Goal: Information Seeking & Learning: Learn about a topic

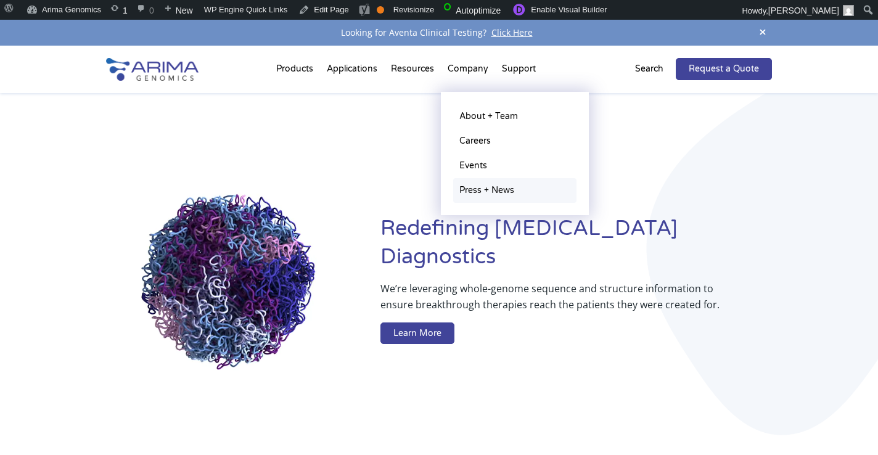
click at [485, 192] on link "Press + News" at bounding box center [514, 190] width 123 height 25
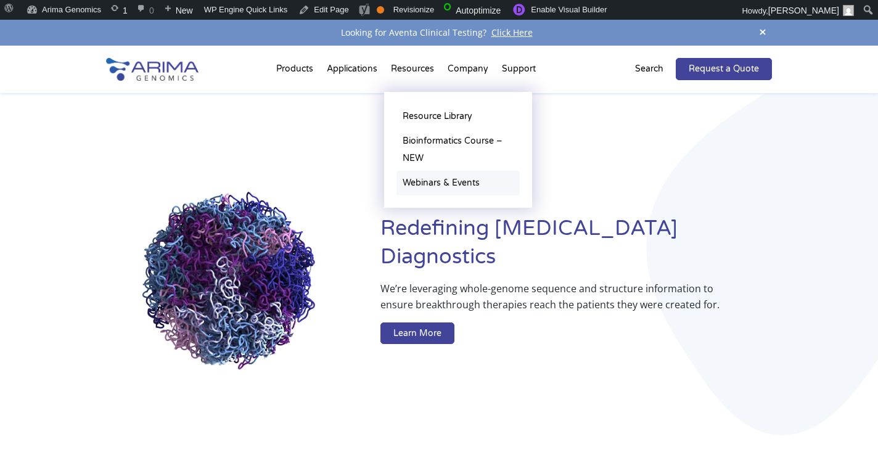
click at [444, 178] on link "Webinars & Events" at bounding box center [458, 183] width 123 height 25
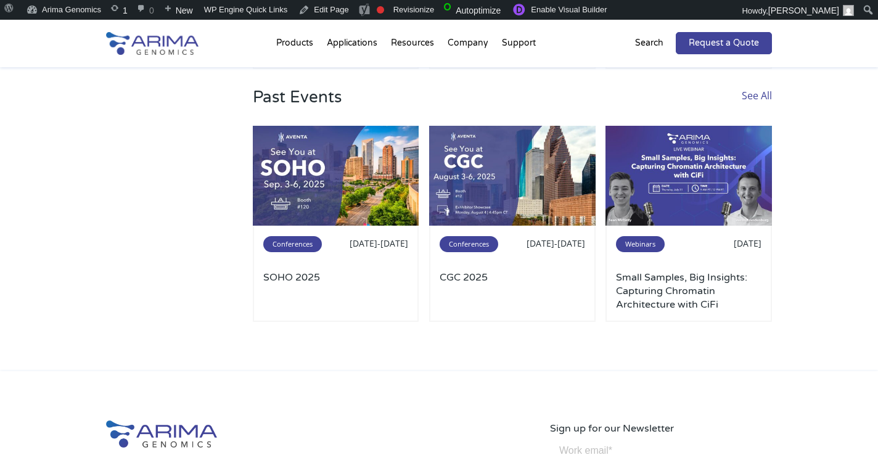
scroll to position [370, 0]
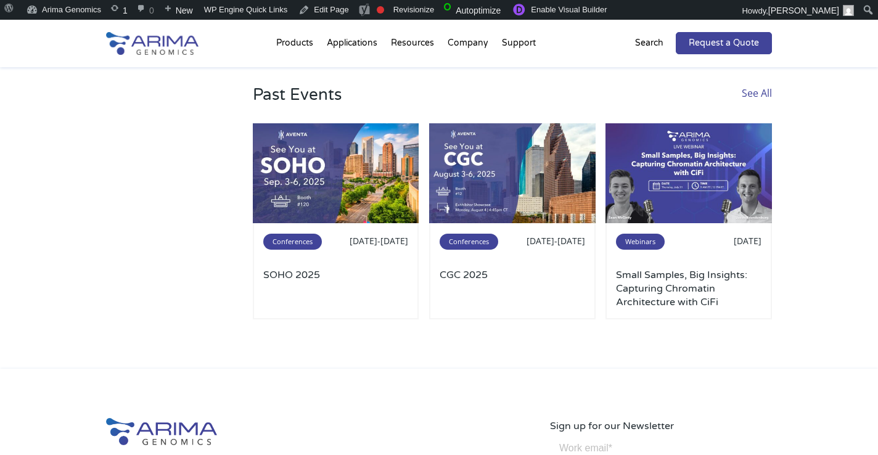
click at [748, 93] on link "See All" at bounding box center [757, 104] width 30 height 38
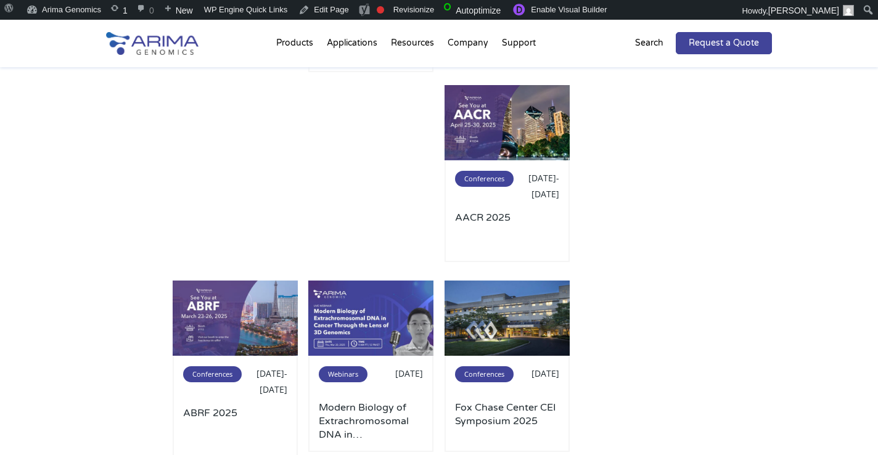
scroll to position [528, 0]
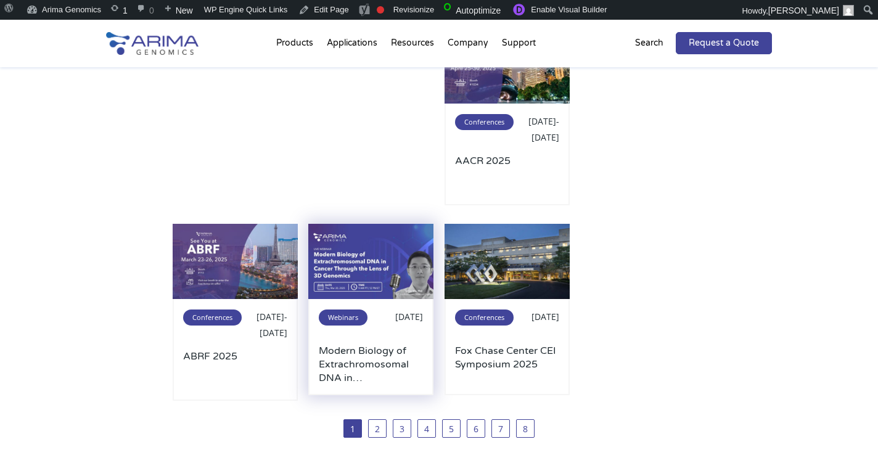
click at [389, 306] on div "Webinars Mar 20, 2025 Modern Biology of Extrachromosomal DNA in Cancer Through …" at bounding box center [370, 347] width 125 height 96
click at [382, 287] on img at bounding box center [370, 261] width 125 height 75
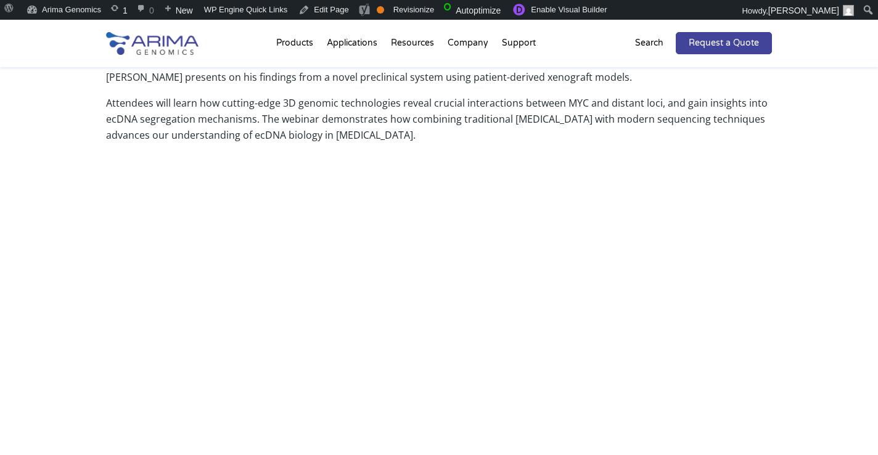
scroll to position [466, 0]
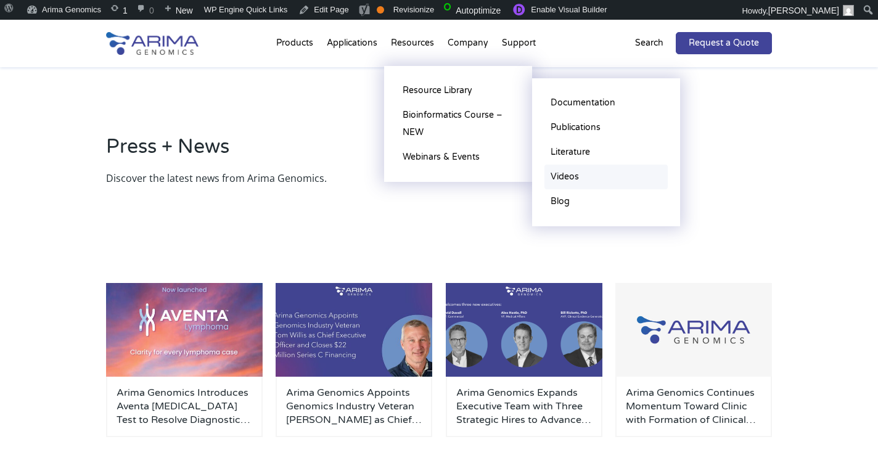
click at [567, 178] on link "Videos" at bounding box center [606, 177] width 123 height 25
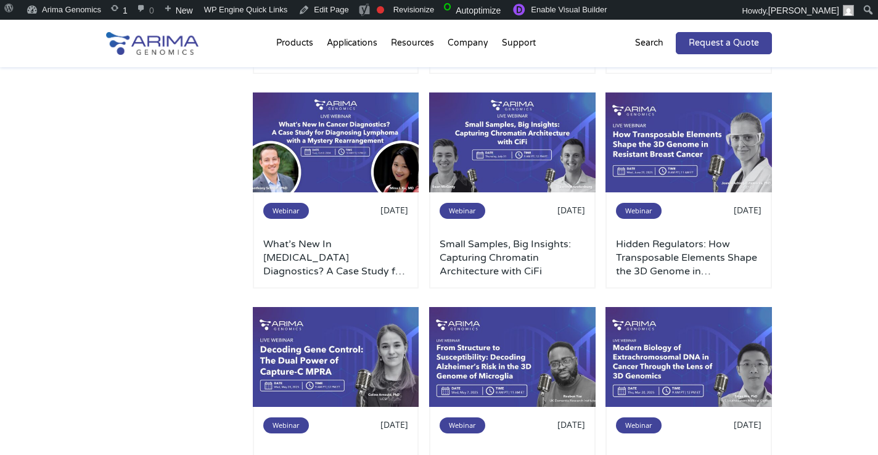
scroll to position [783, 0]
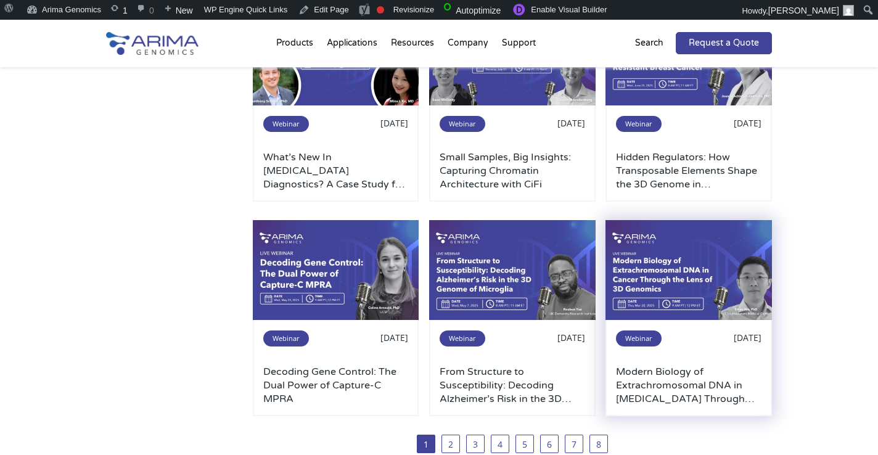
click at [703, 306] on img at bounding box center [689, 270] width 167 height 100
